Goal: Go to known website: Access a specific website the user already knows

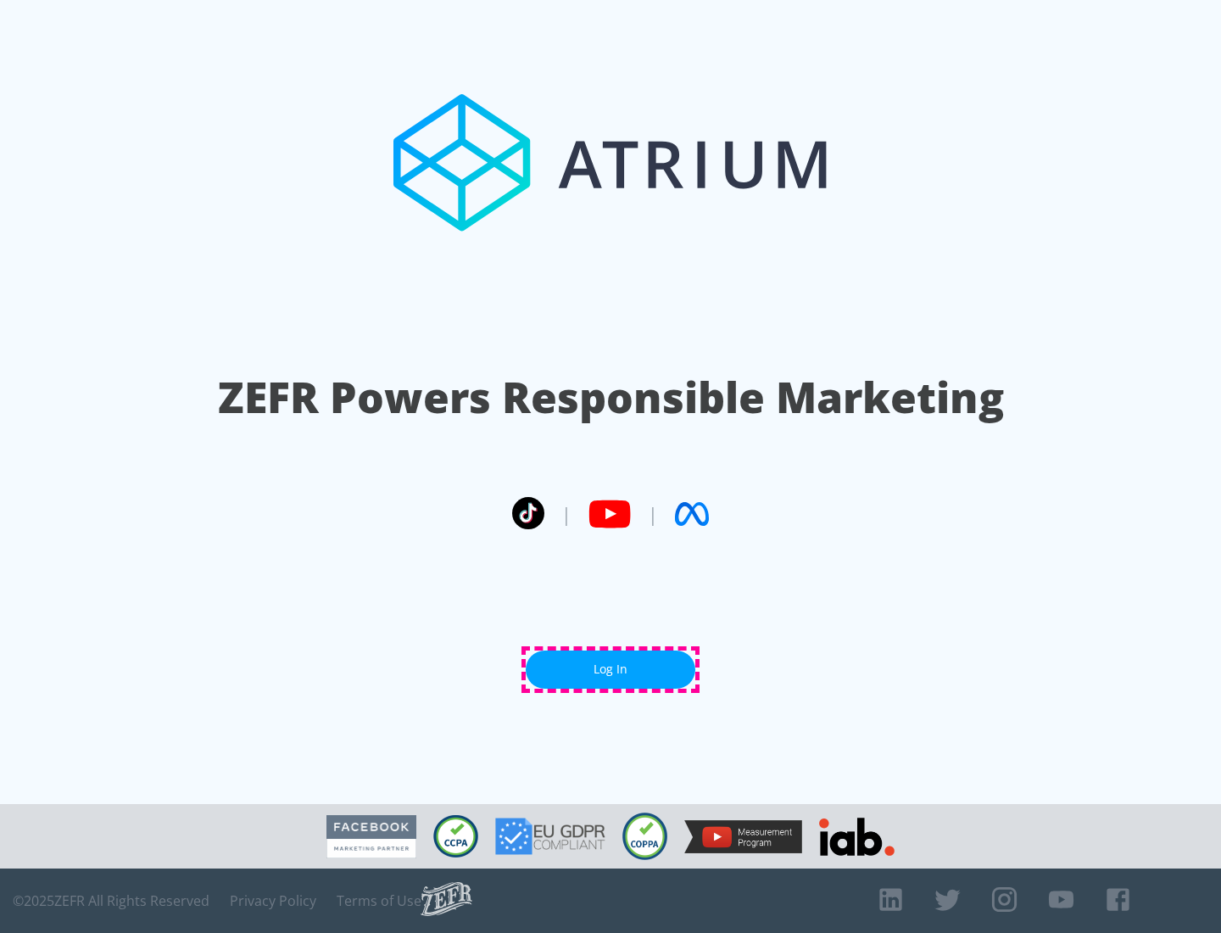
click at [611, 669] on link "Log In" at bounding box center [611, 669] width 170 height 38
